Goal: Task Accomplishment & Management: Manage account settings

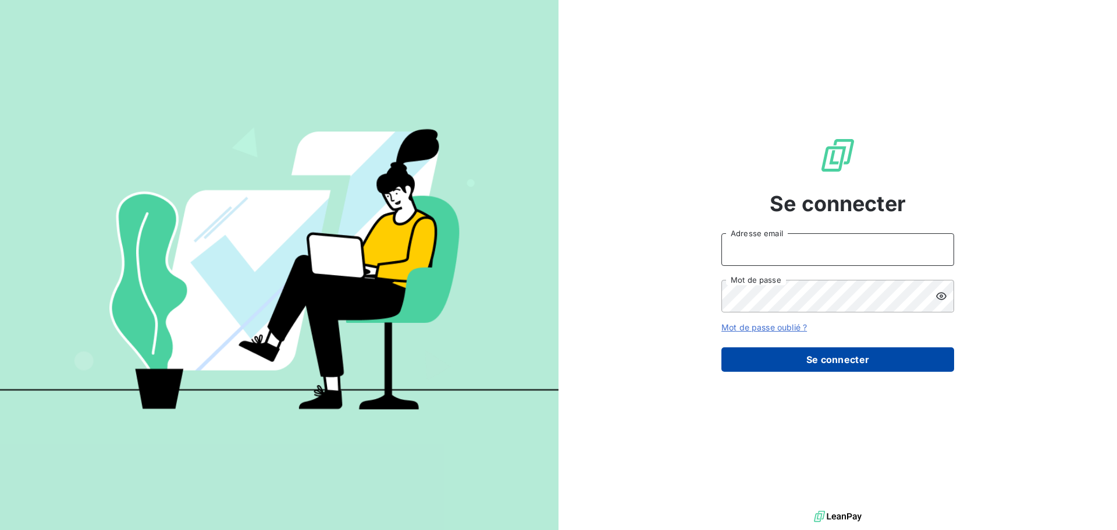
type input "[EMAIL_ADDRESS][DOMAIN_NAME]"
click at [557, 358] on button "Se connecter" at bounding box center [838, 359] width 233 height 24
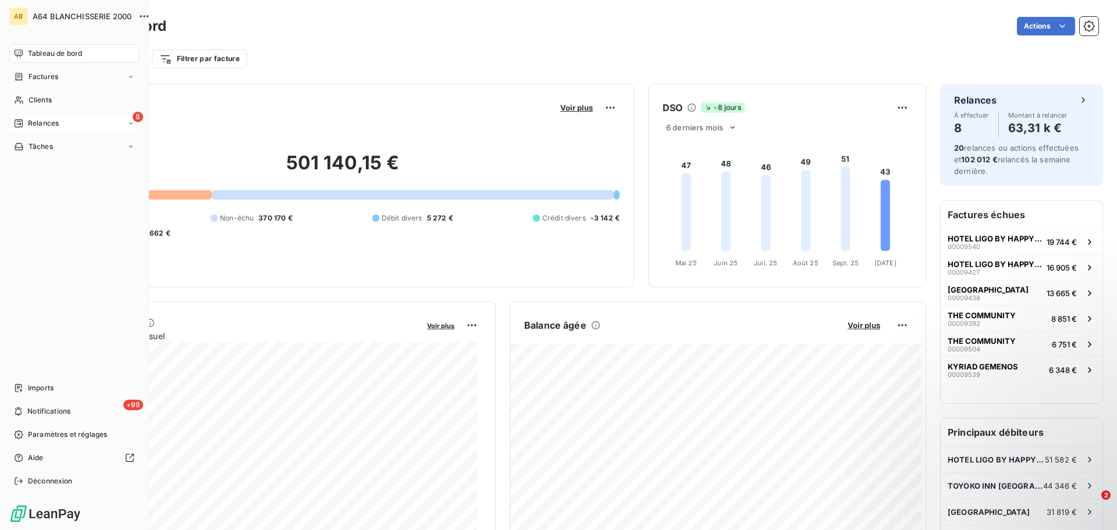
click at [101, 127] on div "8 Relances" at bounding box center [74, 123] width 130 height 19
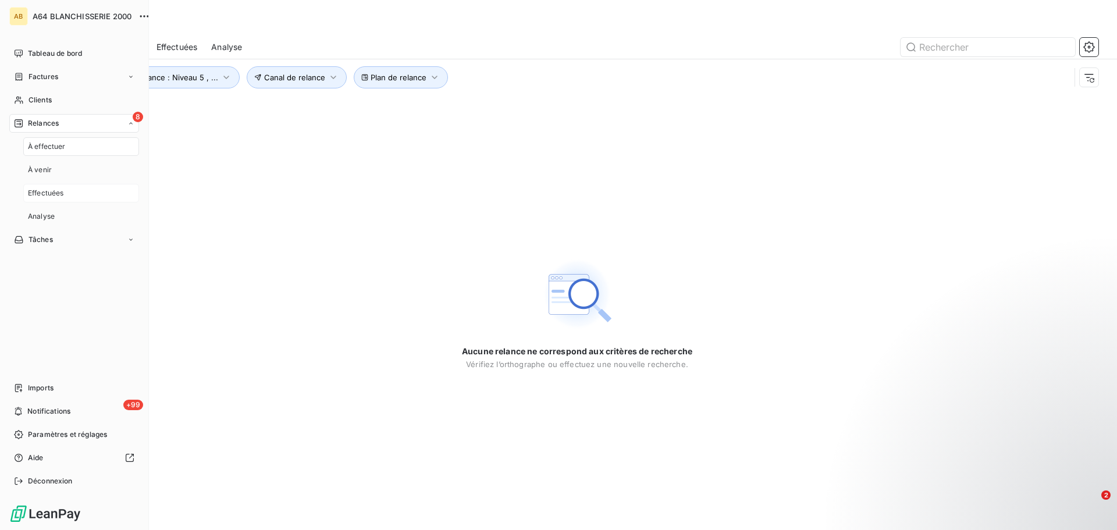
click at [56, 193] on span "Effectuées" at bounding box center [46, 193] width 36 height 10
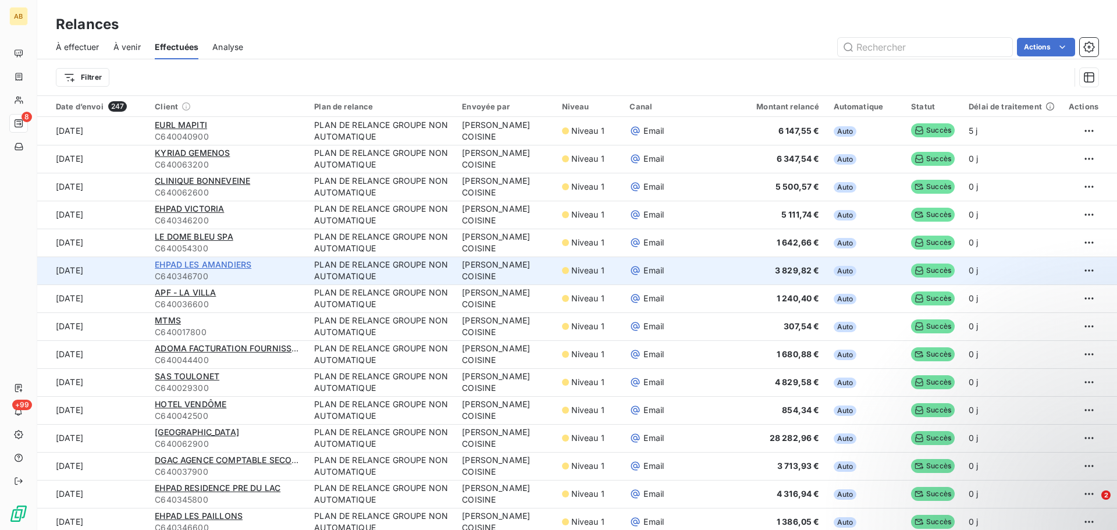
scroll to position [310, 0]
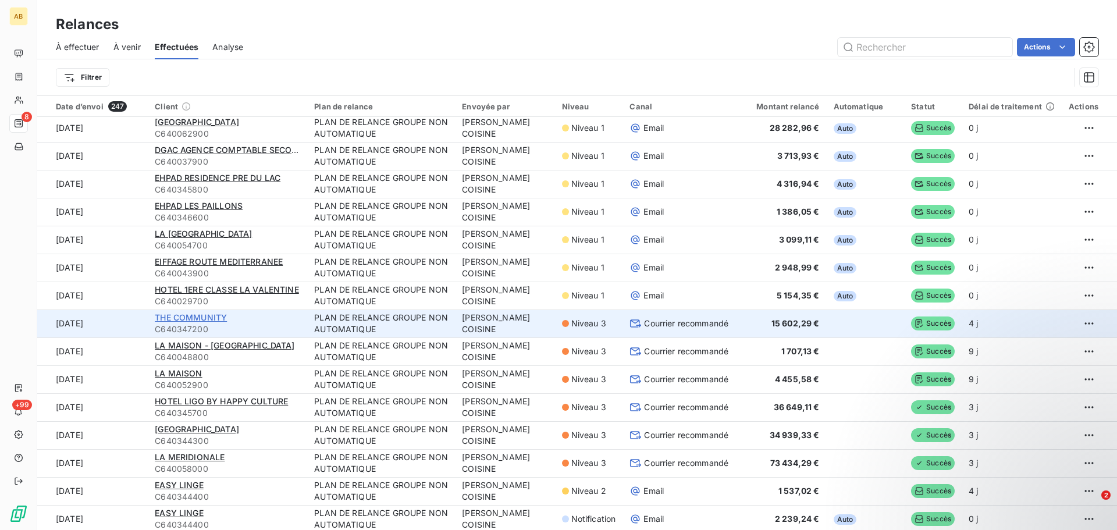
click at [180, 318] on span "THE COMMUNITY" at bounding box center [191, 317] width 72 height 10
